Goal: Task Accomplishment & Management: Use online tool/utility

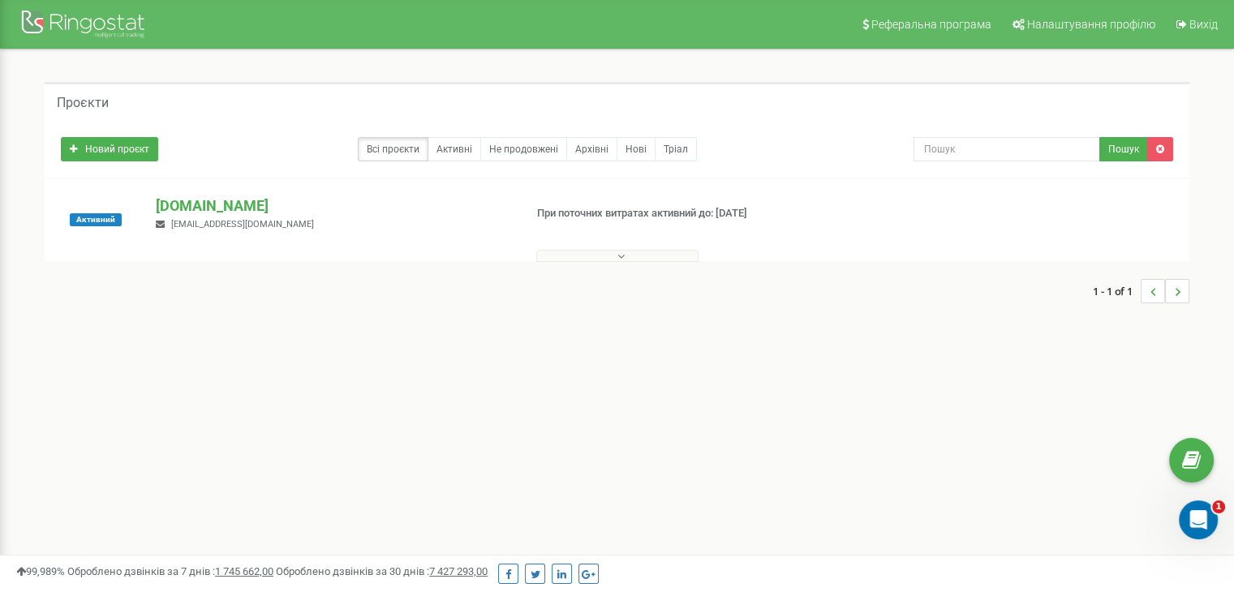
click at [282, 217] on div "[DOMAIN_NAME] [EMAIL_ADDRESS][DOMAIN_NAME]" at bounding box center [333, 213] width 379 height 36
click at [282, 210] on p "[DOMAIN_NAME]" at bounding box center [333, 205] width 354 height 21
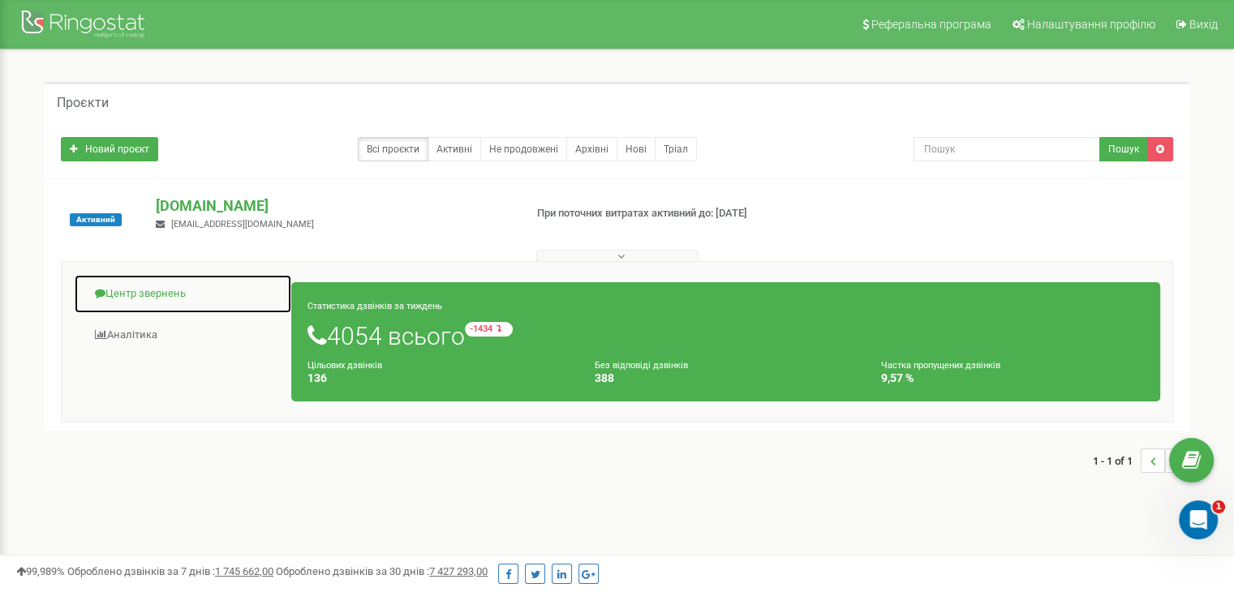
click at [178, 286] on link "Центр звернень" at bounding box center [183, 294] width 218 height 40
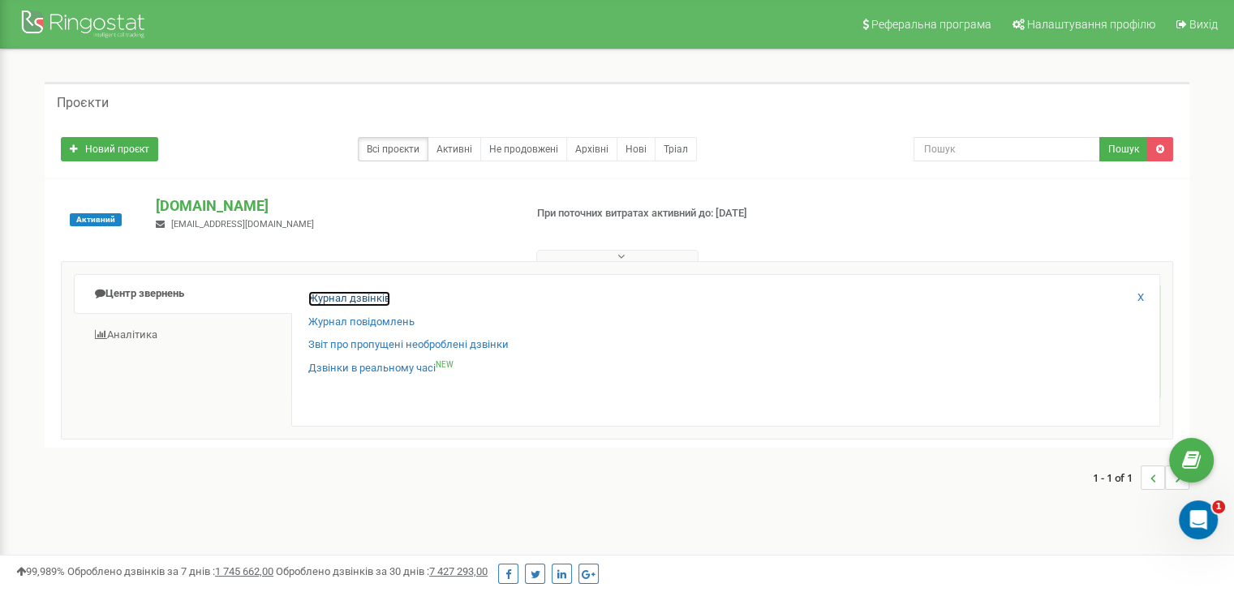
click at [369, 298] on link "Журнал дзвінків" at bounding box center [349, 298] width 82 height 15
click at [363, 300] on link "Журнал дзвінків" at bounding box center [349, 298] width 82 height 15
